Goal: Information Seeking & Learning: Check status

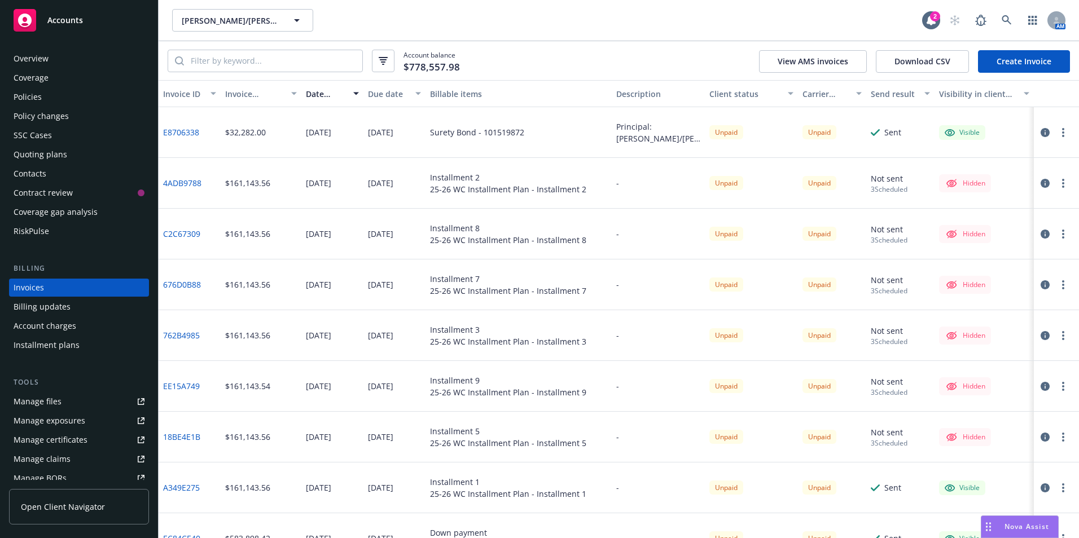
scroll to position [1, 0]
click at [25, 21] on rect at bounding box center [25, 20] width 23 height 23
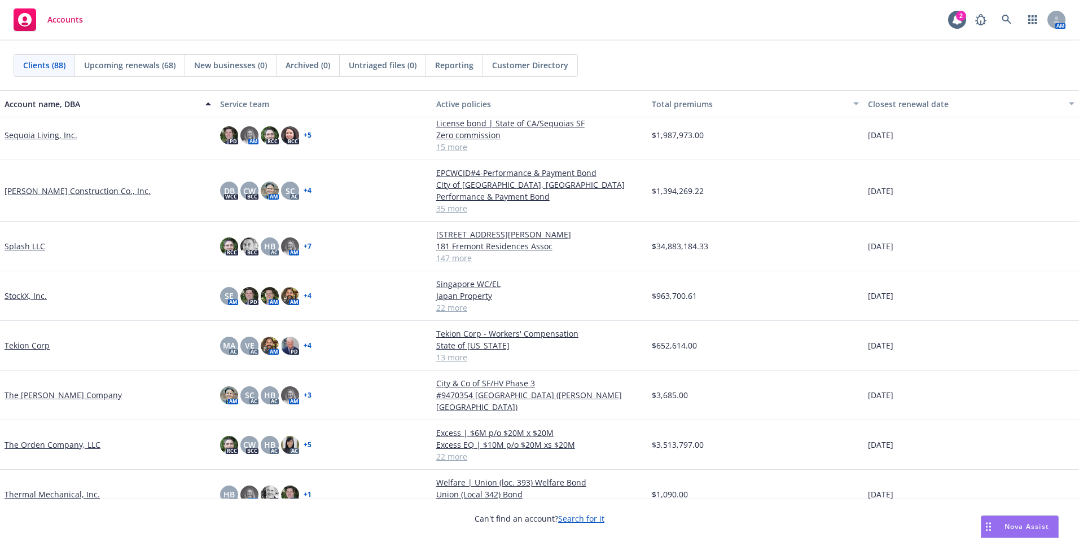
scroll to position [2935, 0]
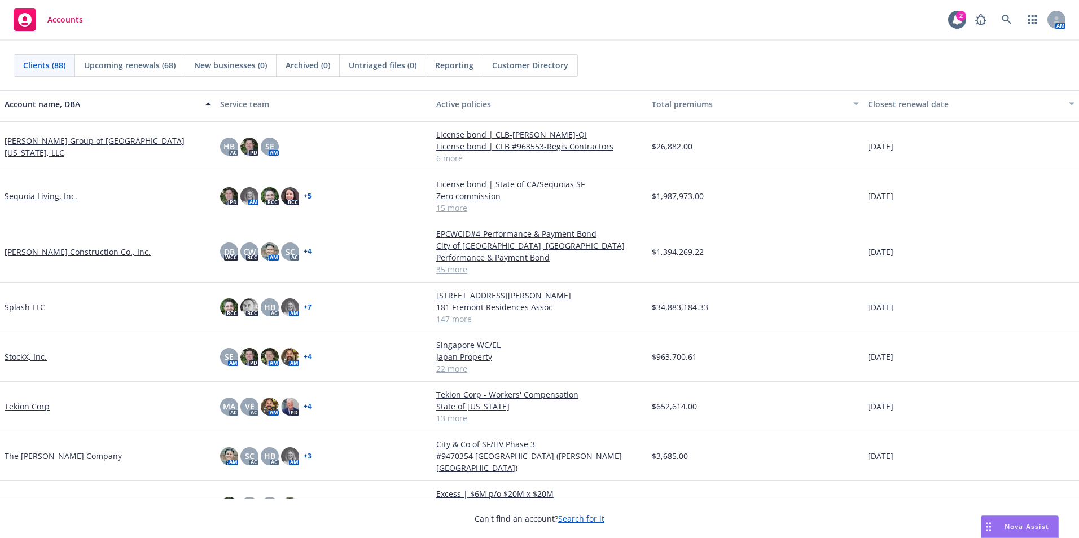
click at [54, 246] on link "[PERSON_NAME] Construction Co., Inc." at bounding box center [78, 252] width 146 height 12
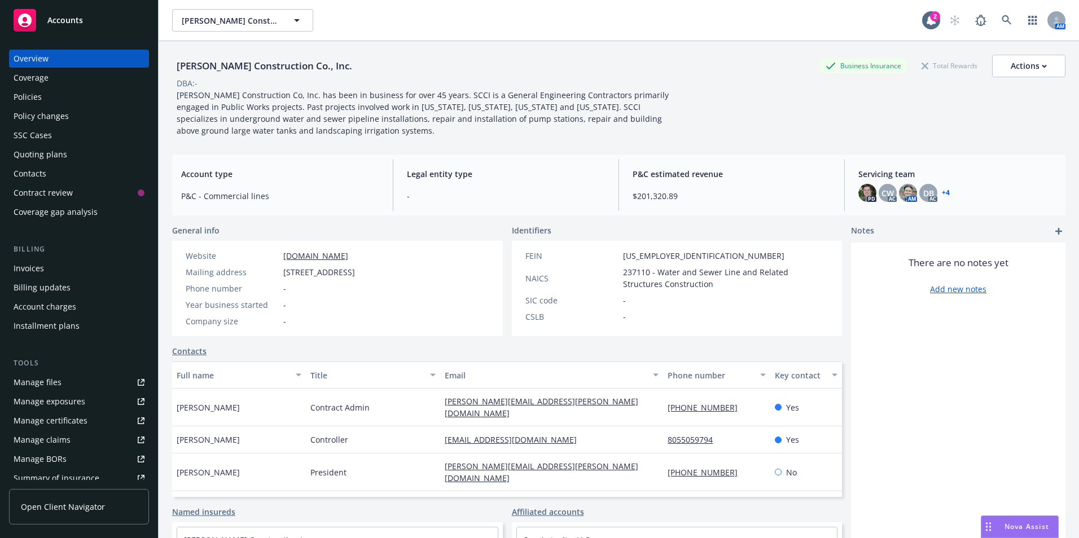
click at [28, 99] on div "Policies" at bounding box center [28, 97] width 28 height 18
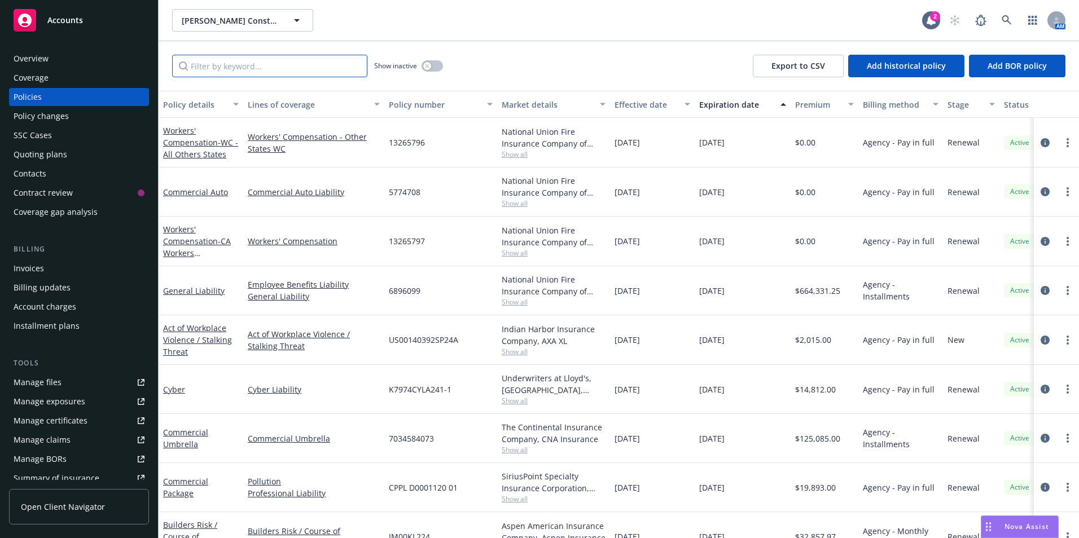
click at [264, 60] on input "Filter by keyword..." at bounding box center [269, 66] width 195 height 23
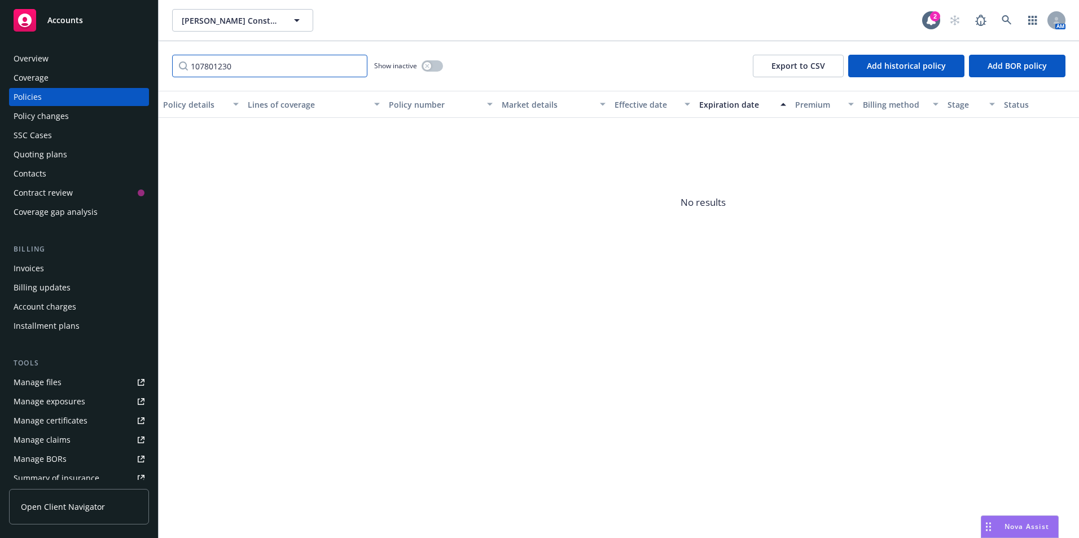
type input "107801230"
click at [427, 63] on div "button" at bounding box center [427, 66] width 8 height 8
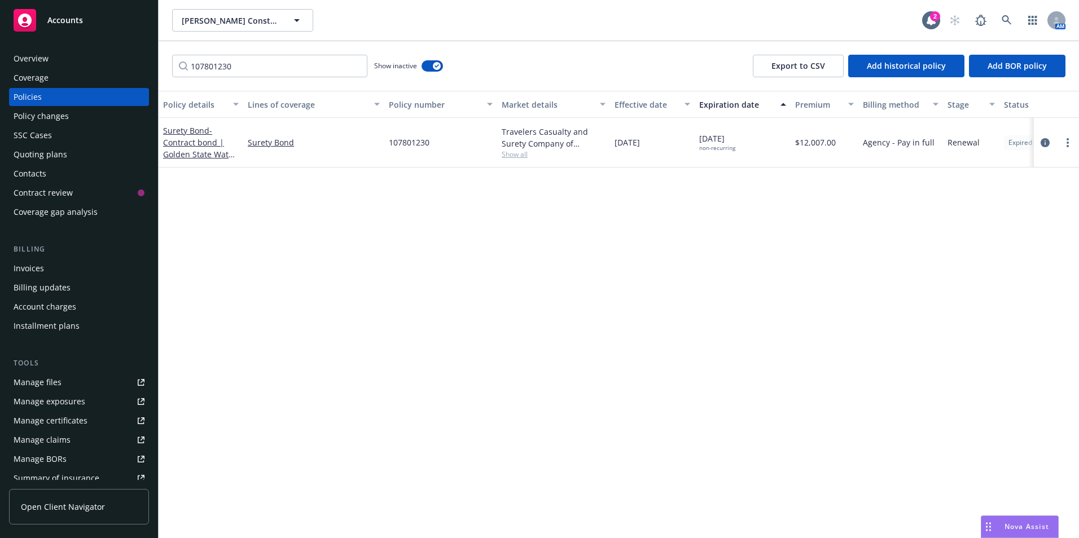
click at [30, 154] on div "Quoting plans" at bounding box center [41, 155] width 54 height 18
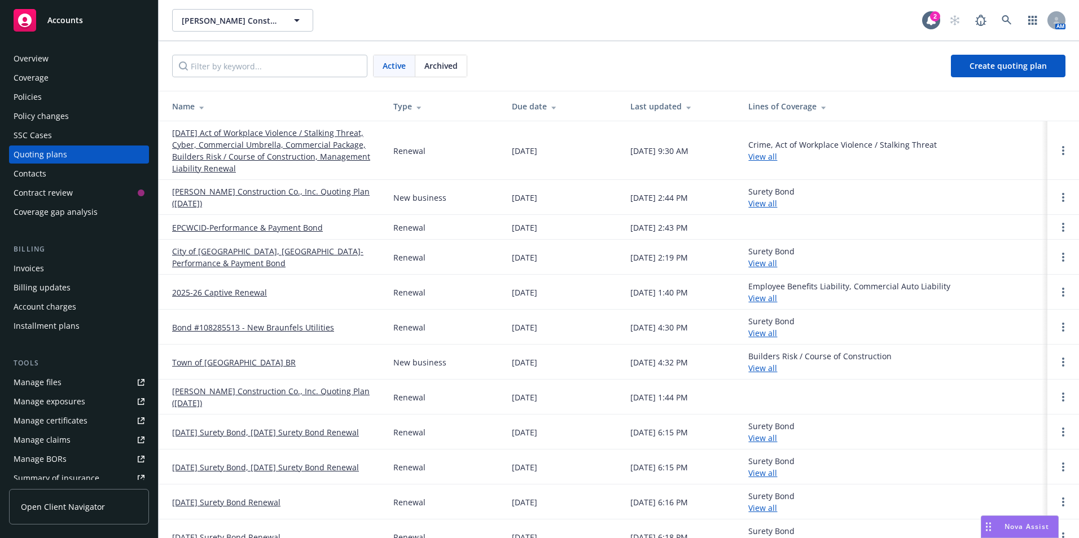
click at [37, 270] on div "Invoices" at bounding box center [29, 269] width 30 height 18
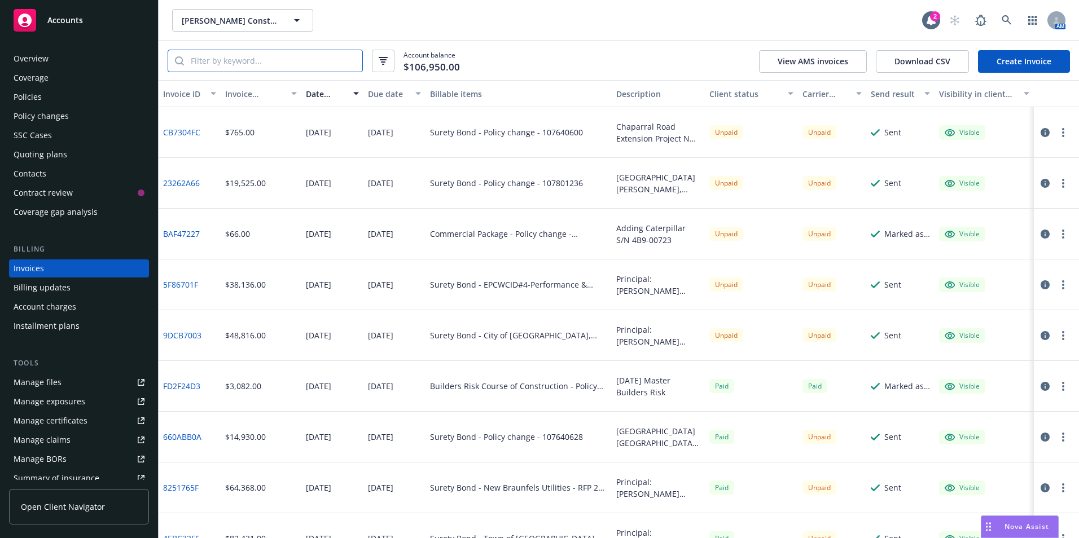
click at [243, 56] on input "search" at bounding box center [273, 60] width 178 height 21
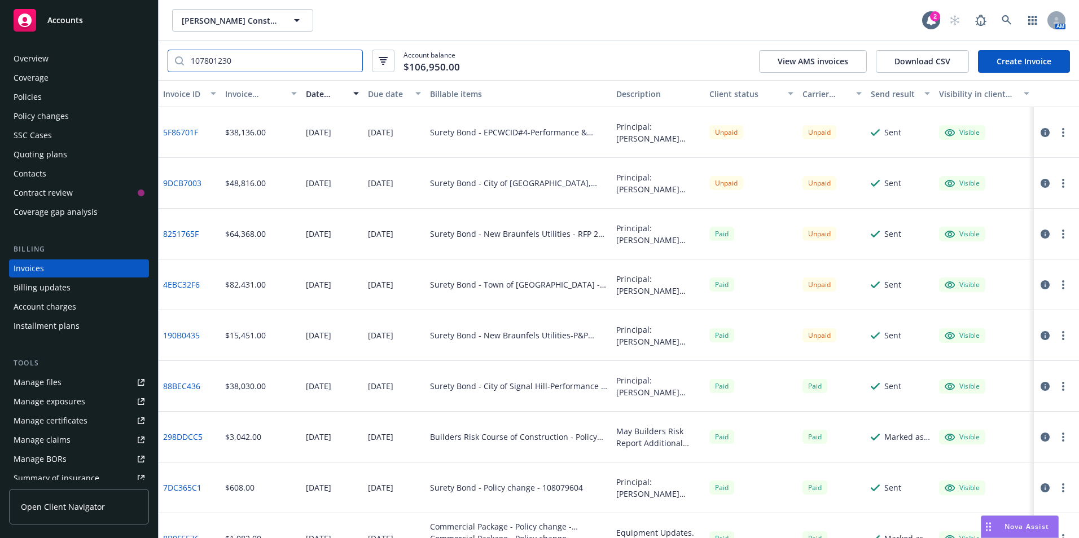
type input "107801230"
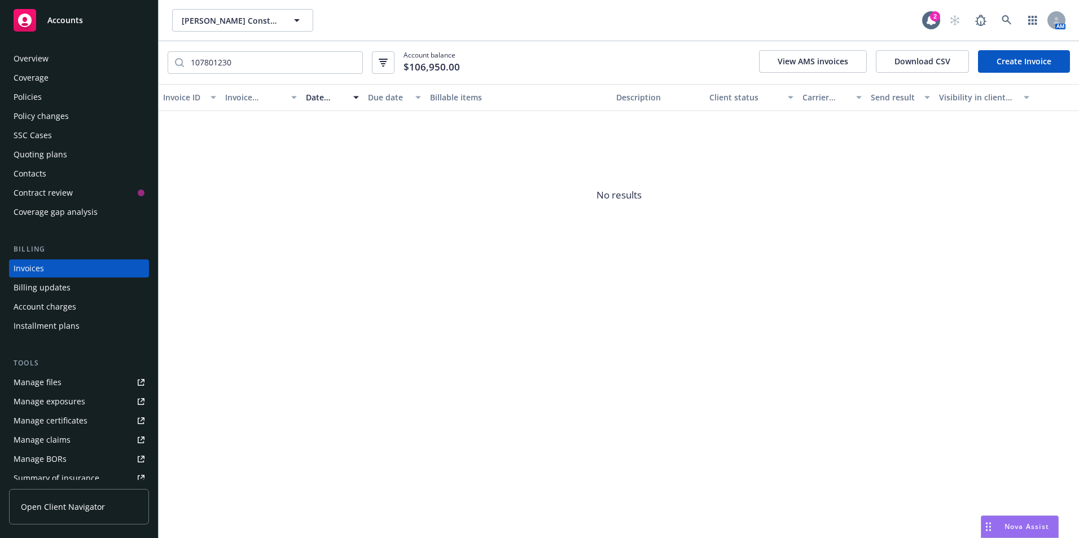
click at [36, 154] on div "Quoting plans" at bounding box center [41, 155] width 54 height 18
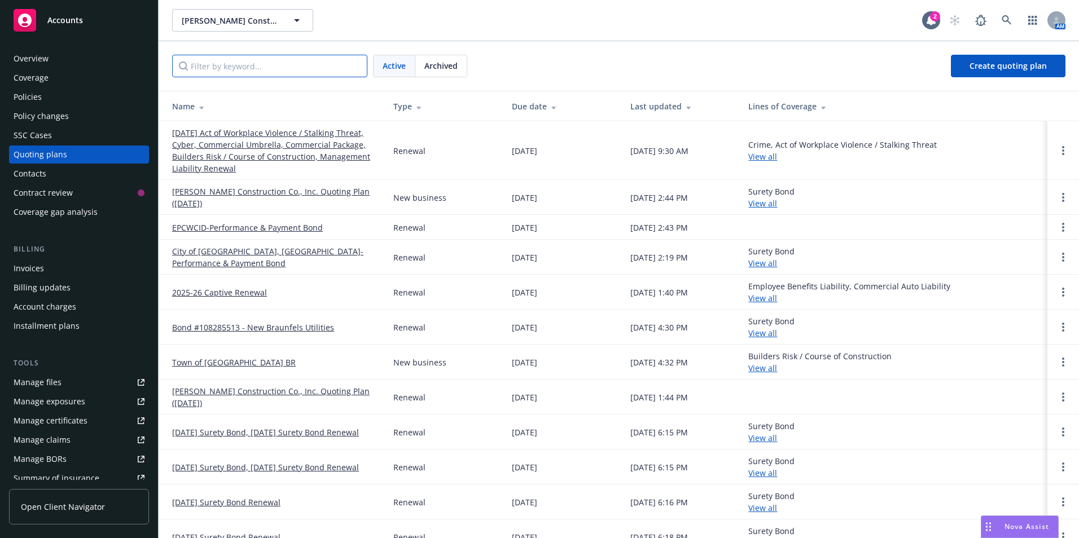
click at [262, 68] on input "Filter by keyword..." at bounding box center [269, 66] width 195 height 23
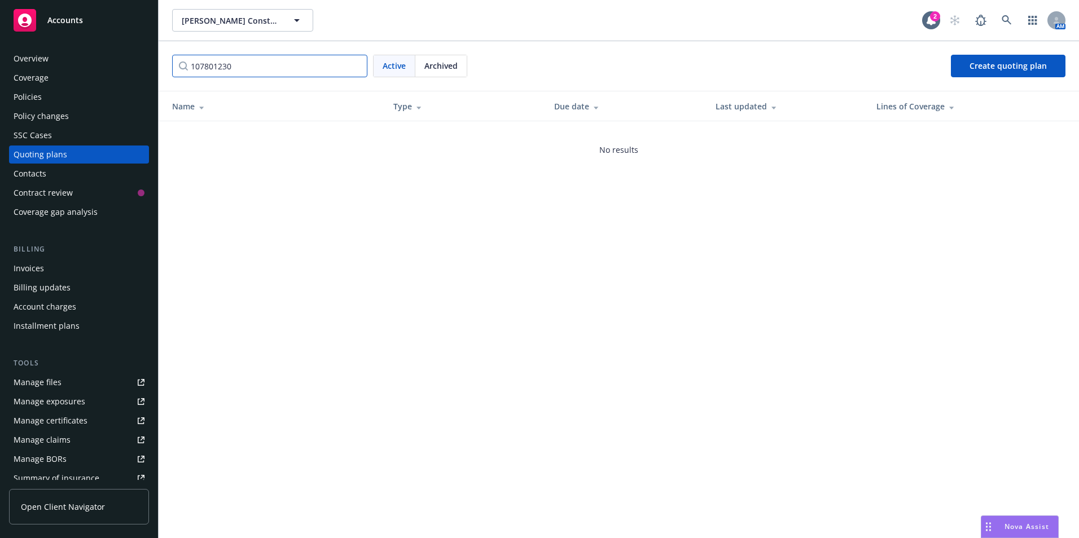
type input "107801230"
click at [31, 112] on div "Policy changes" at bounding box center [41, 116] width 55 height 18
click at [33, 116] on div "Policy changes" at bounding box center [41, 116] width 55 height 18
click at [25, 94] on div "Policies" at bounding box center [28, 97] width 28 height 18
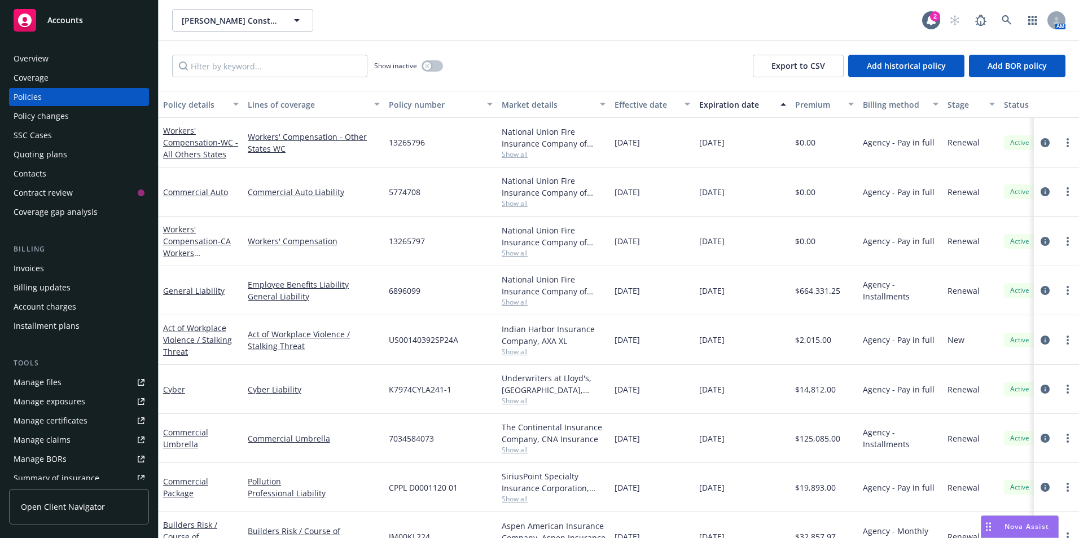
click at [32, 115] on div "Policy changes" at bounding box center [41, 116] width 55 height 18
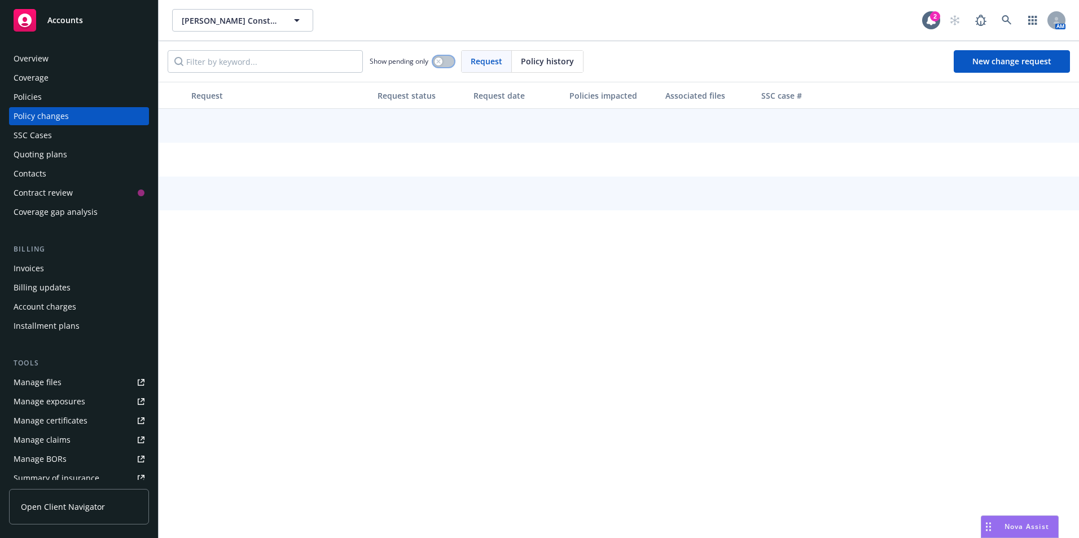
click at [440, 60] on icon "button" at bounding box center [438, 61] width 5 height 5
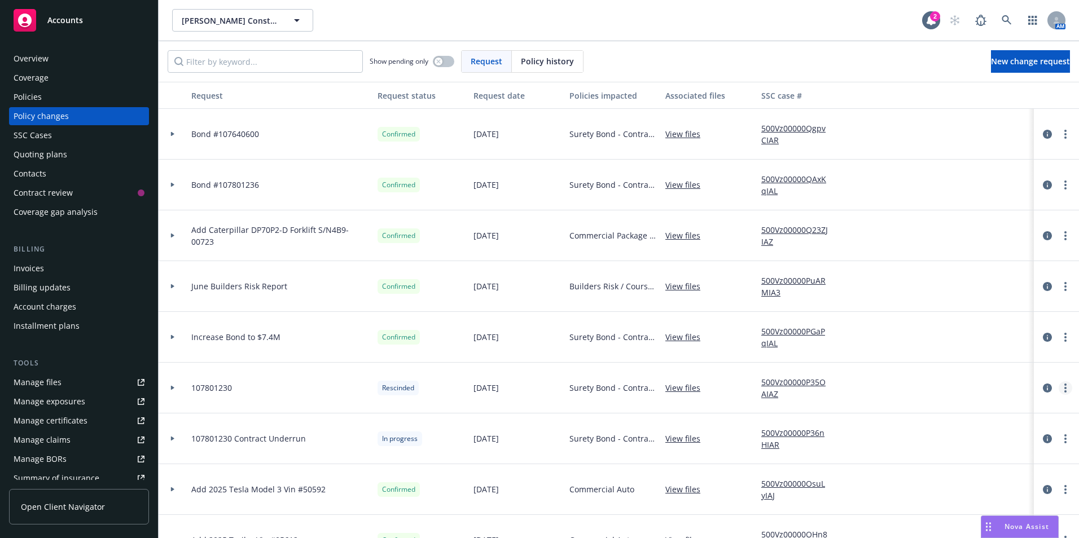
click at [1064, 389] on icon "more" at bounding box center [1065, 388] width 2 height 9
click at [682, 388] on link "View files" at bounding box center [687, 388] width 44 height 12
